Goal: Navigation & Orientation: Find specific page/section

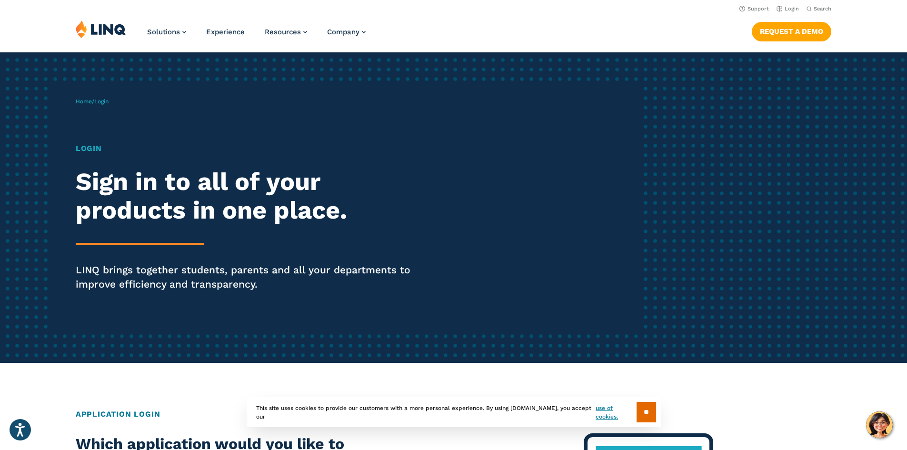
click at [100, 104] on span "Login" at bounding box center [101, 101] width 14 height 7
click at [87, 157] on div "Login Sign in to all of your products in one place. LINQ brings together studen…" at bounding box center [250, 230] width 349 height 175
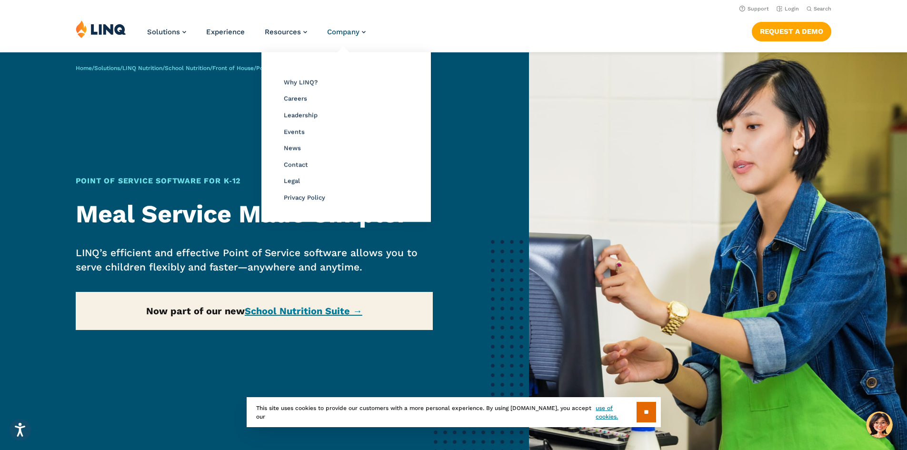
click at [510, 148] on div "Home / Solutions / LINQ Nutrition / School Nutrition / Front of House / Point o…" at bounding box center [264, 269] width 529 height 435
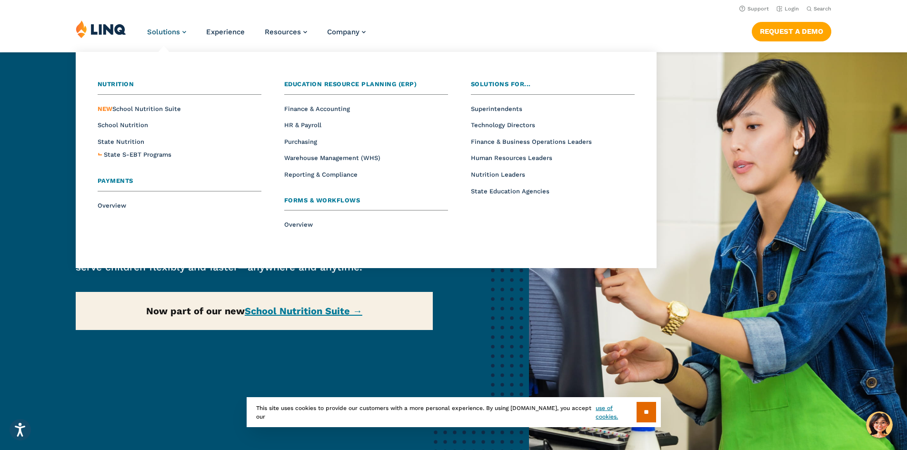
click at [180, 31] on link "Solutions" at bounding box center [166, 32] width 39 height 9
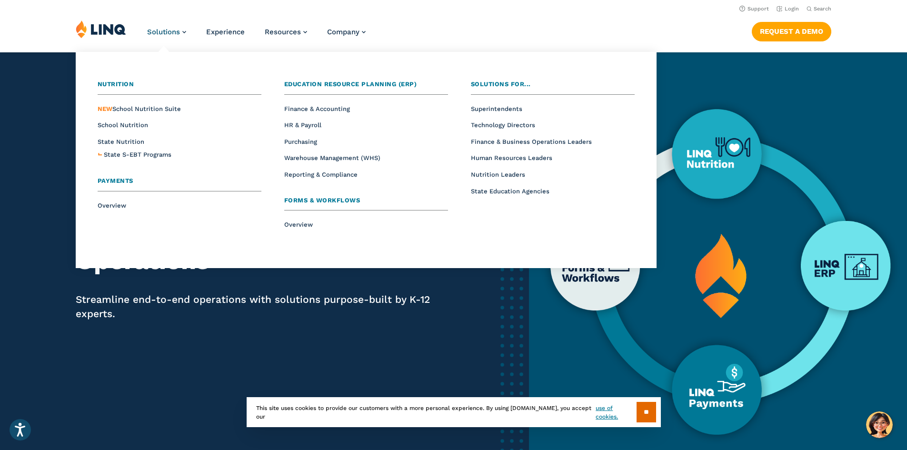
click at [818, 114] on img at bounding box center [718, 269] width 378 height 435
click at [437, 307] on div "Home / Solutions Solutions Solutions to Simplify K‑12 Operations Streamline end…" at bounding box center [264, 269] width 529 height 435
click at [835, 123] on img at bounding box center [718, 269] width 378 height 435
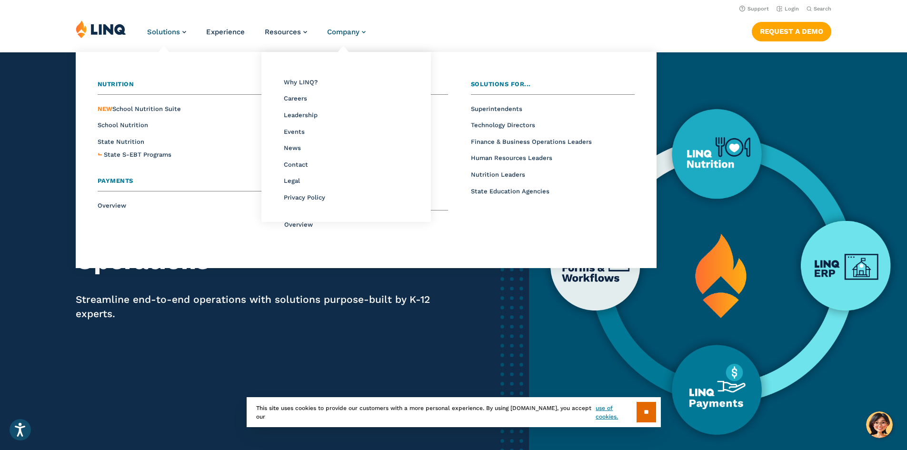
click at [360, 32] on link "Company" at bounding box center [346, 32] width 39 height 9
